Goal: Task Accomplishment & Management: Use online tool/utility

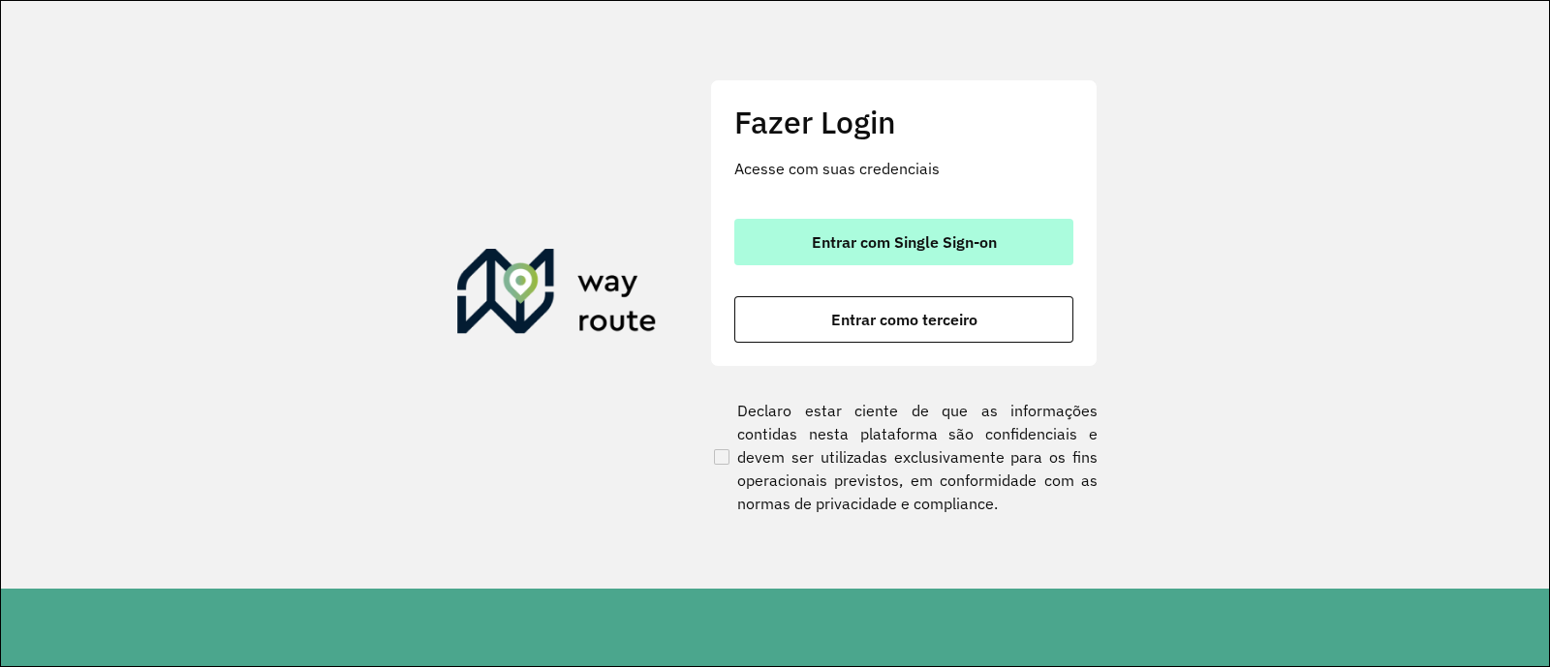
click at [871, 244] on span "Entrar com Single Sign-on" at bounding box center [904, 241] width 185 height 15
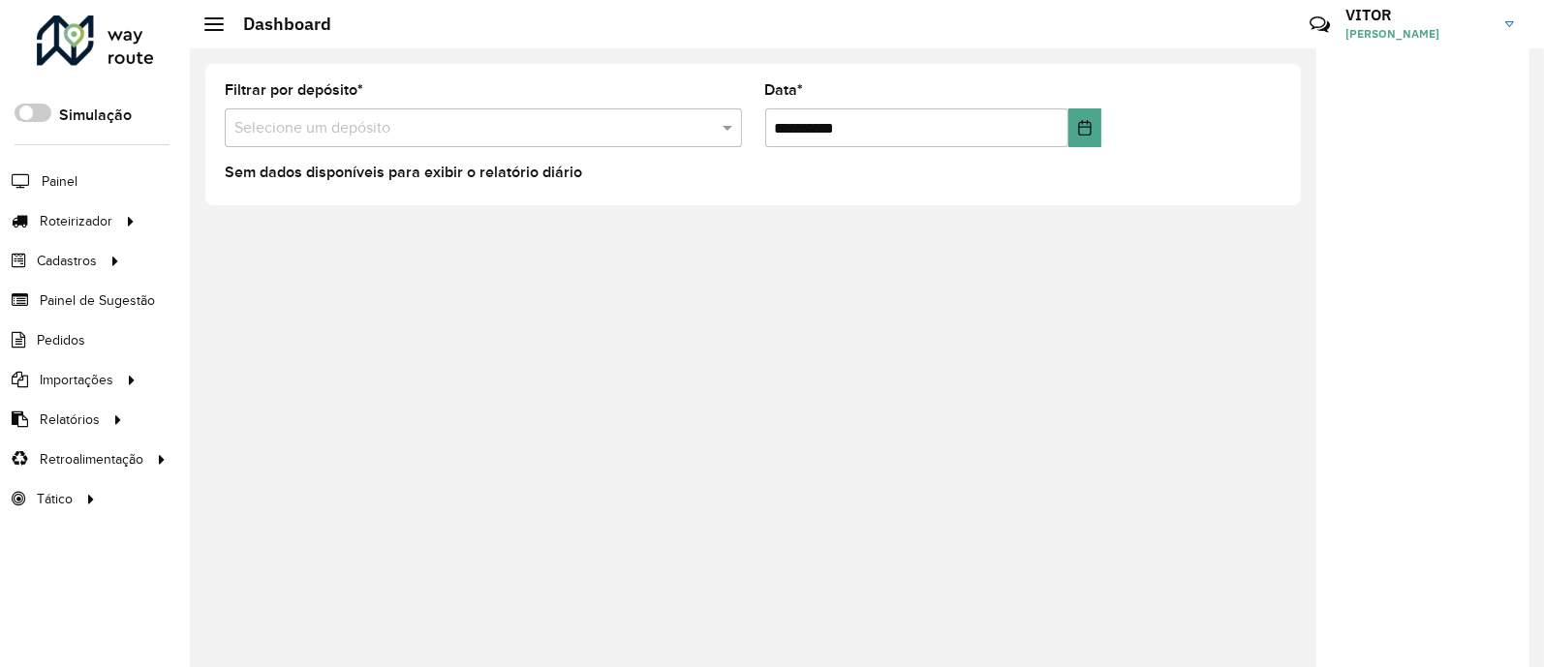
click at [1167, 118] on formly-group "**********" at bounding box center [753, 122] width 1080 height 79
